Goal: Information Seeking & Learning: Learn about a topic

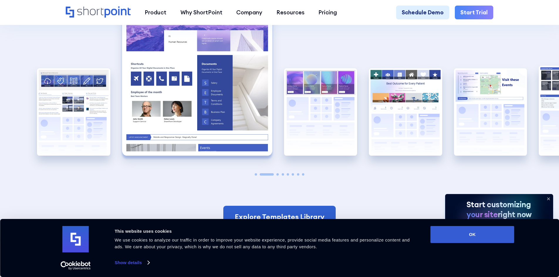
scroll to position [1174, 0]
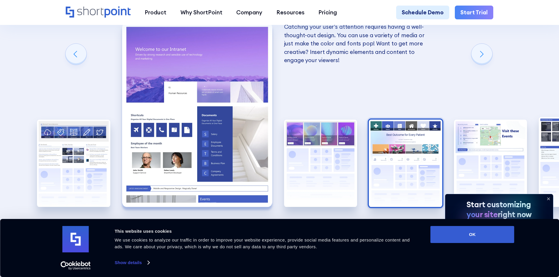
click at [388, 162] on img "4 / 8" at bounding box center [405, 163] width 73 height 87
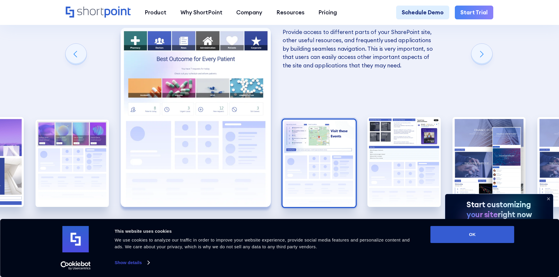
click at [318, 146] on img "5 / 8" at bounding box center [319, 163] width 73 height 87
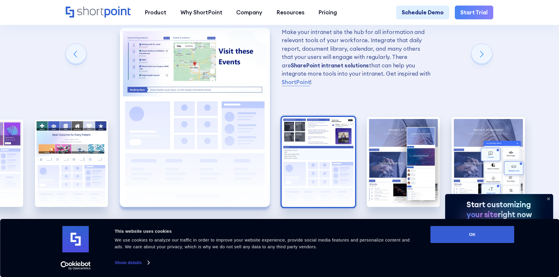
click at [319, 146] on img "6 / 8" at bounding box center [318, 162] width 73 height 90
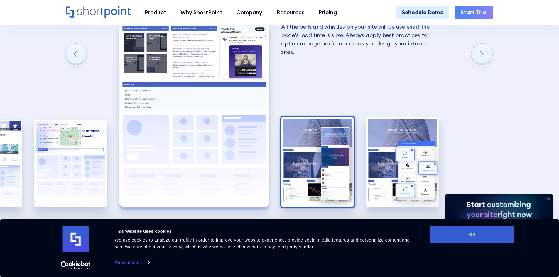
click at [315, 144] on img "7 / 8" at bounding box center [317, 162] width 73 height 90
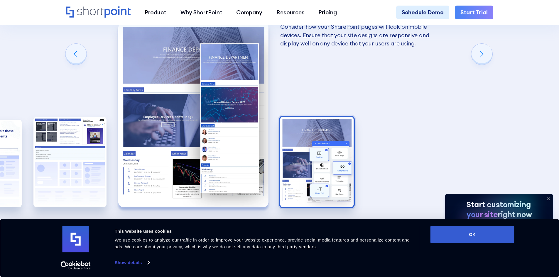
click at [315, 144] on img "8 / 8" at bounding box center [316, 162] width 73 height 90
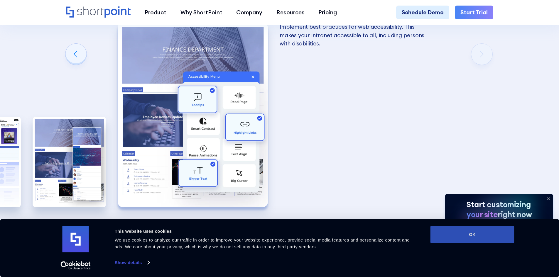
click at [453, 234] on button "OK" at bounding box center [473, 234] width 84 height 17
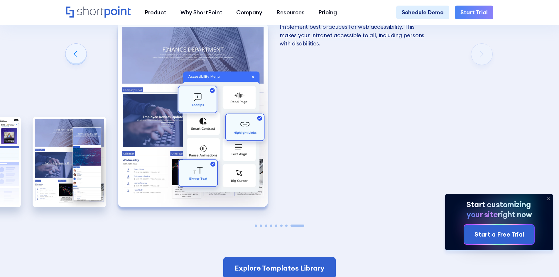
scroll to position [0, 0]
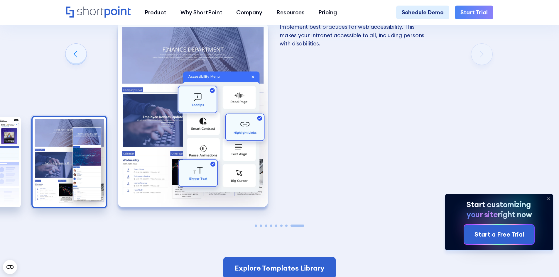
click at [57, 133] on img "7 / 8" at bounding box center [69, 162] width 73 height 90
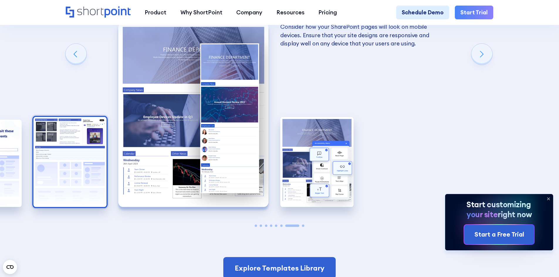
click at [79, 141] on img "6 / 8" at bounding box center [69, 162] width 73 height 90
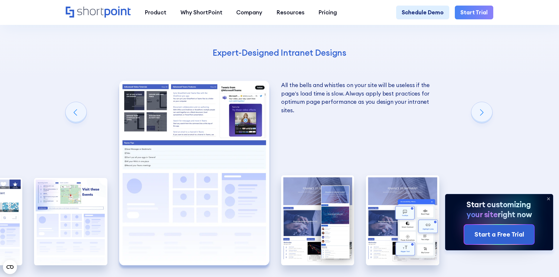
scroll to position [1116, 0]
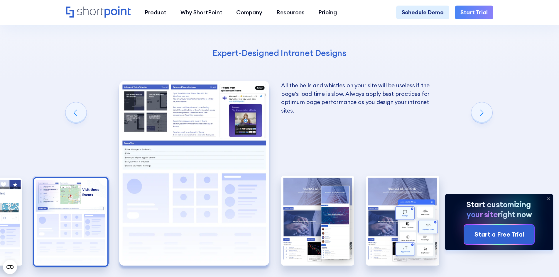
click at [93, 194] on img "5 / 8" at bounding box center [70, 221] width 73 height 87
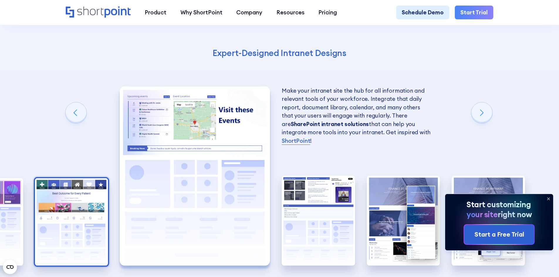
click at [62, 216] on img "4 / 8" at bounding box center [71, 221] width 73 height 87
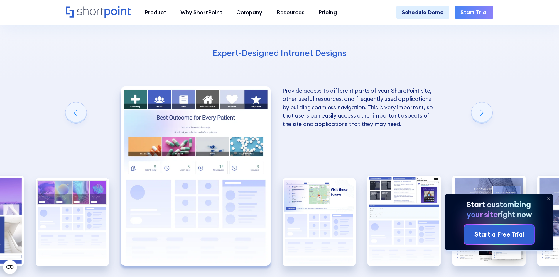
click at [62, 216] on img "3 / 8" at bounding box center [72, 221] width 73 height 87
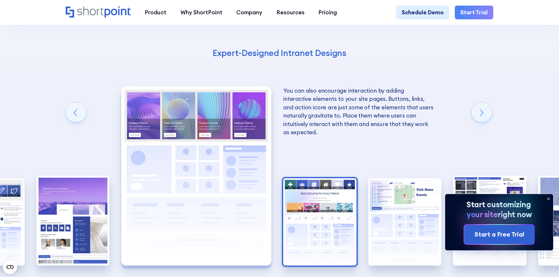
click at [62, 216] on img "2 / 8" at bounding box center [72, 221] width 73 height 90
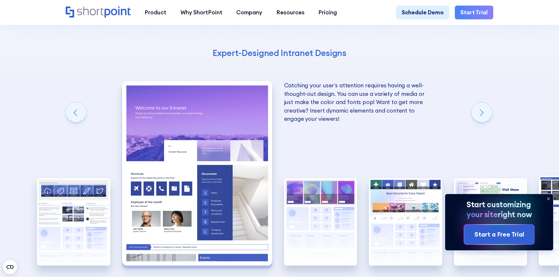
click at [204, 173] on img "2 / 8" at bounding box center [197, 173] width 150 height 185
click at [165, 150] on img "2 / 8" at bounding box center [197, 173] width 150 height 185
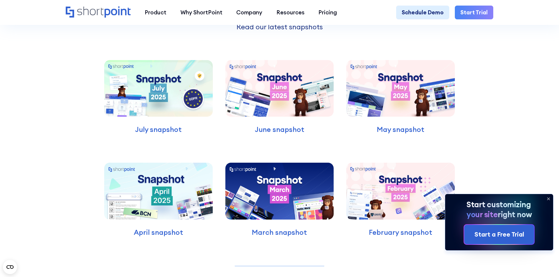
scroll to position [1916, 0]
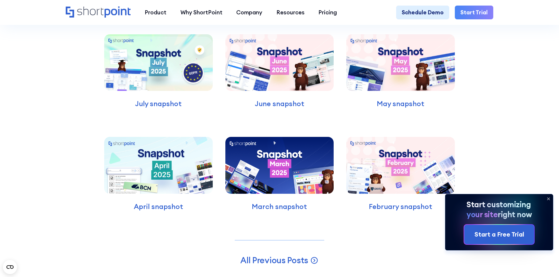
click at [292, 75] on img at bounding box center [279, 62] width 109 height 57
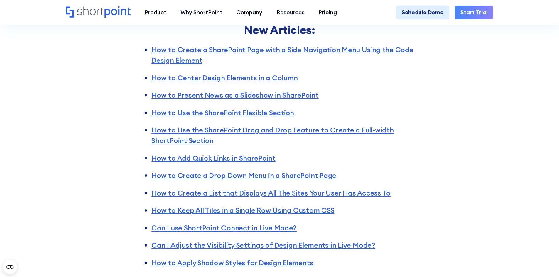
scroll to position [1116, 0]
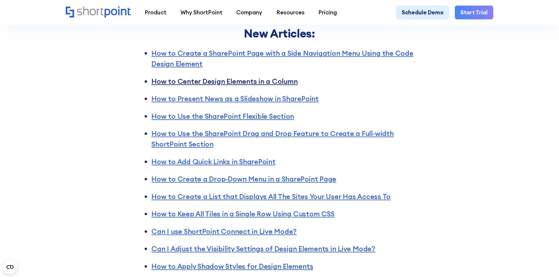
click at [233, 77] on link "How to Center Design Elements in a Column" at bounding box center [224, 81] width 146 height 9
